Goal: Task Accomplishment & Management: Use online tool/utility

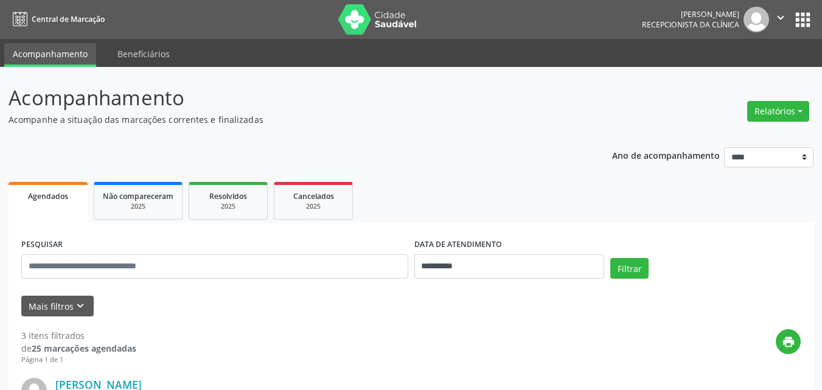
click at [785, 114] on button "Relatórios" at bounding box center [778, 111] width 62 height 21
click at [739, 139] on link "Agendamentos" at bounding box center [744, 137] width 131 height 17
select select "*"
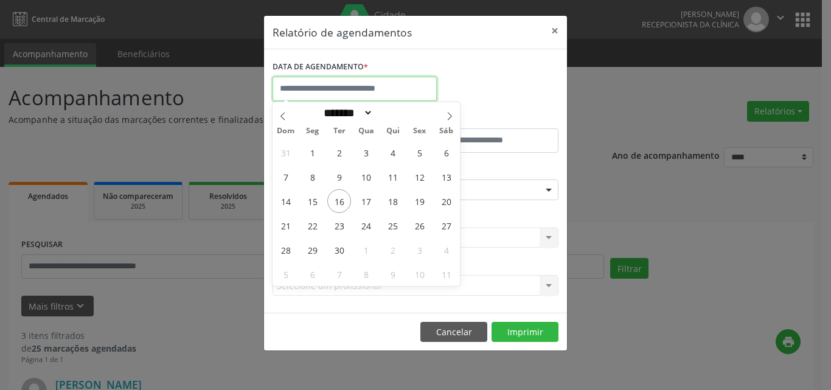
click at [319, 90] on input "text" at bounding box center [355, 89] width 164 height 24
click at [370, 197] on span "17" at bounding box center [366, 201] width 24 height 24
type input "**********"
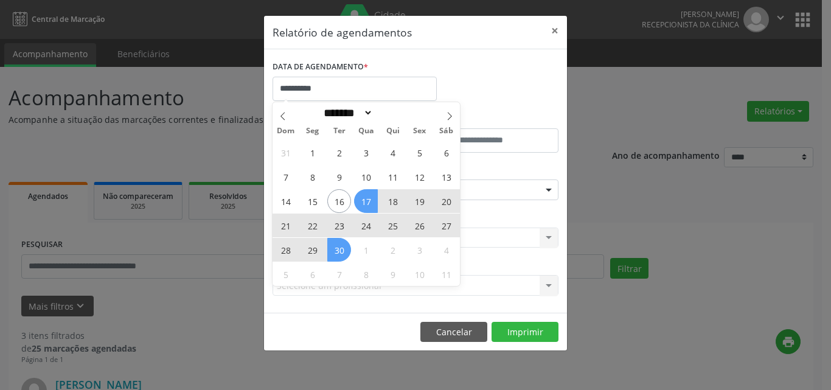
click at [339, 254] on span "30" at bounding box center [339, 250] width 24 height 24
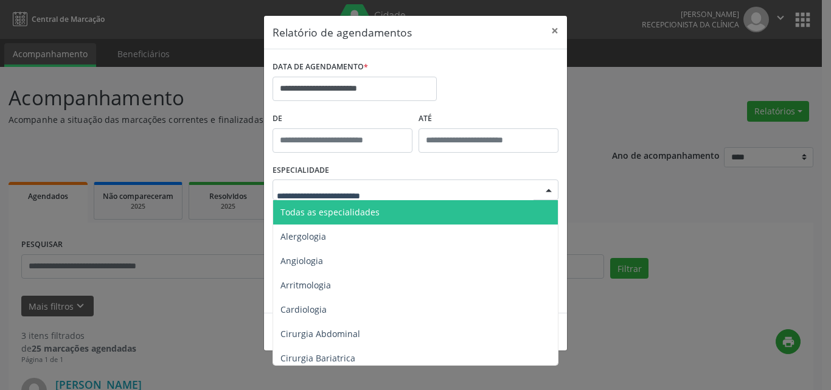
click at [548, 189] on div at bounding box center [549, 190] width 18 height 21
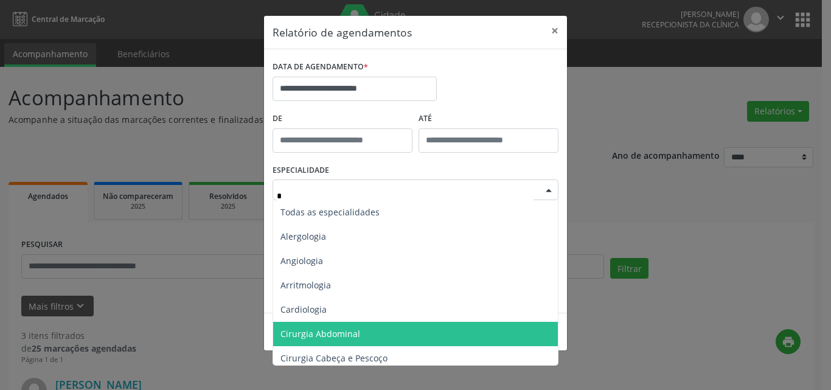
type input "**"
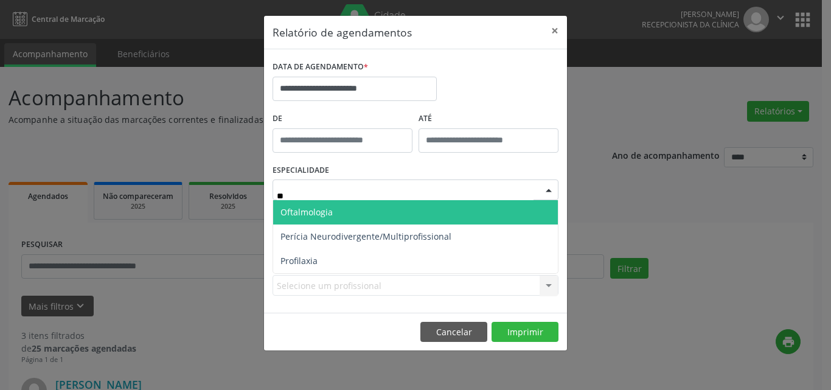
click at [305, 217] on span "Oftalmologia" at bounding box center [307, 212] width 52 height 12
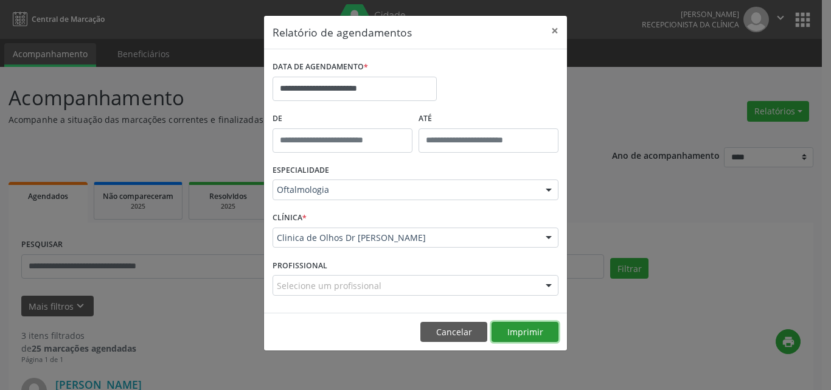
click at [524, 340] on button "Imprimir" at bounding box center [525, 332] width 67 height 21
